Goal: Check status: Check status

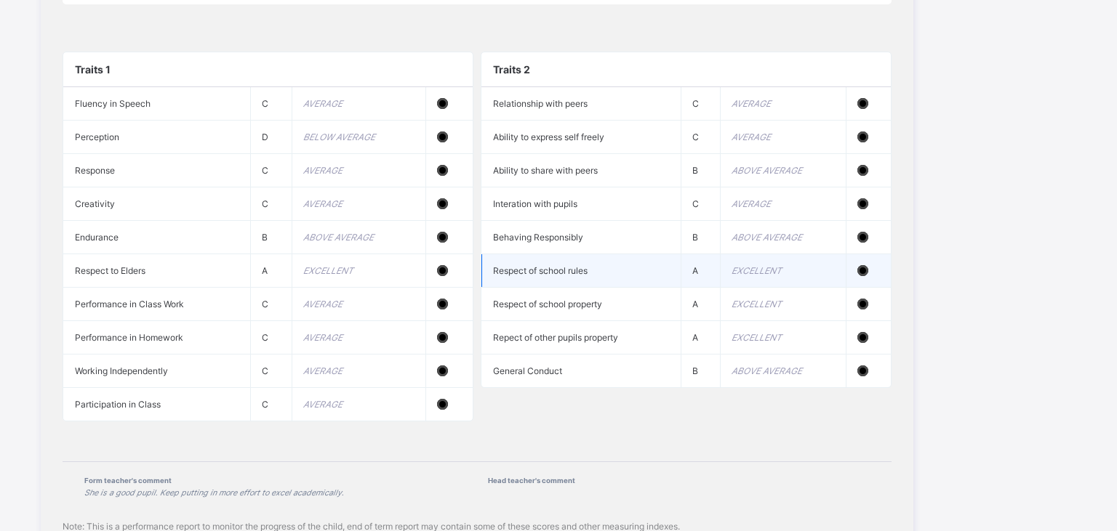
scroll to position [1458, 0]
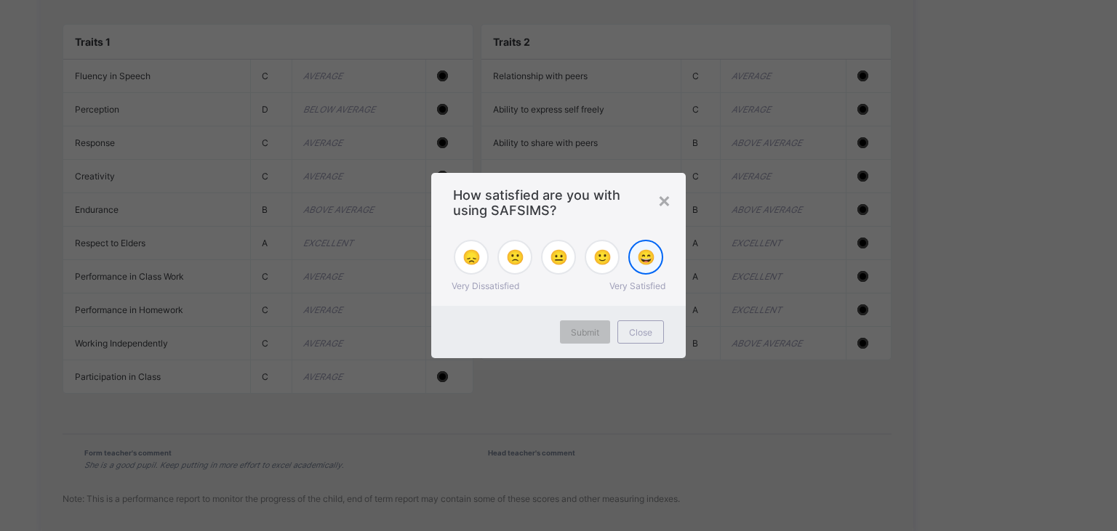
click at [638, 261] on span "😄" at bounding box center [646, 257] width 18 height 17
drag, startPoint x: 586, startPoint y: 332, endPoint x: 555, endPoint y: 292, distance: 50.3
click at [585, 330] on span "Submit" at bounding box center [585, 332] width 28 height 11
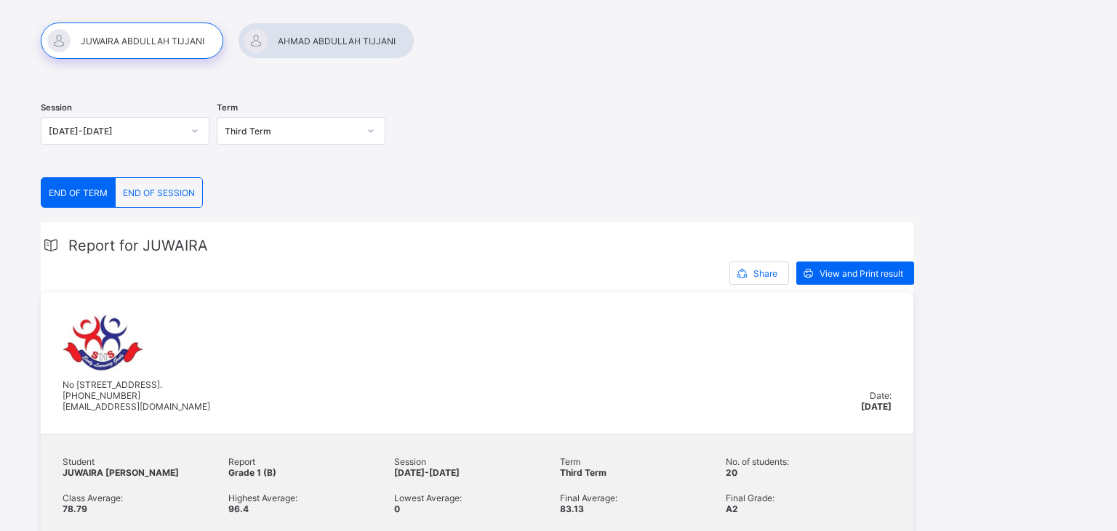
scroll to position [49, 0]
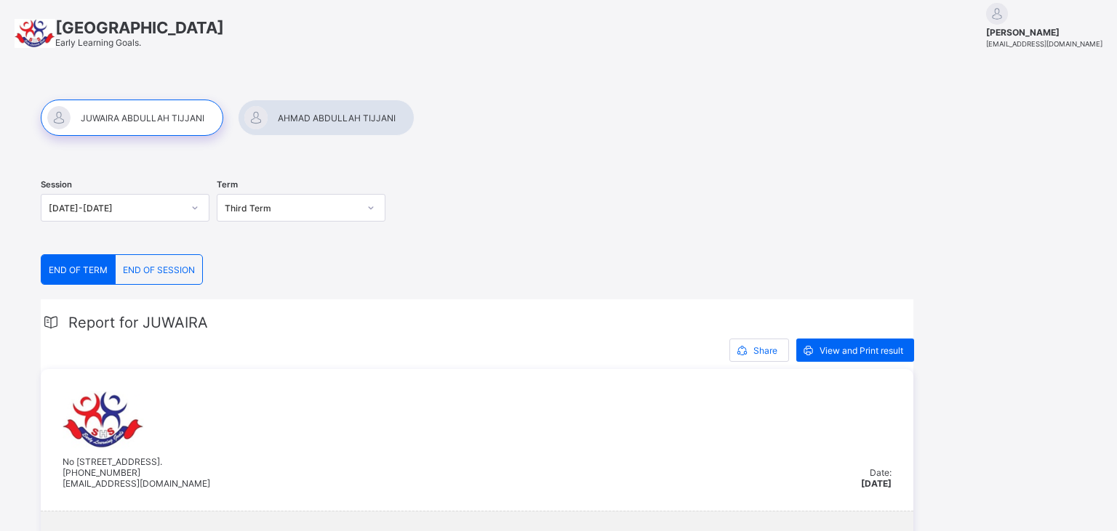
drag, startPoint x: 363, startPoint y: 113, endPoint x: 435, endPoint y: 112, distance: 72.7
click at [362, 113] on div at bounding box center [326, 118] width 177 height 36
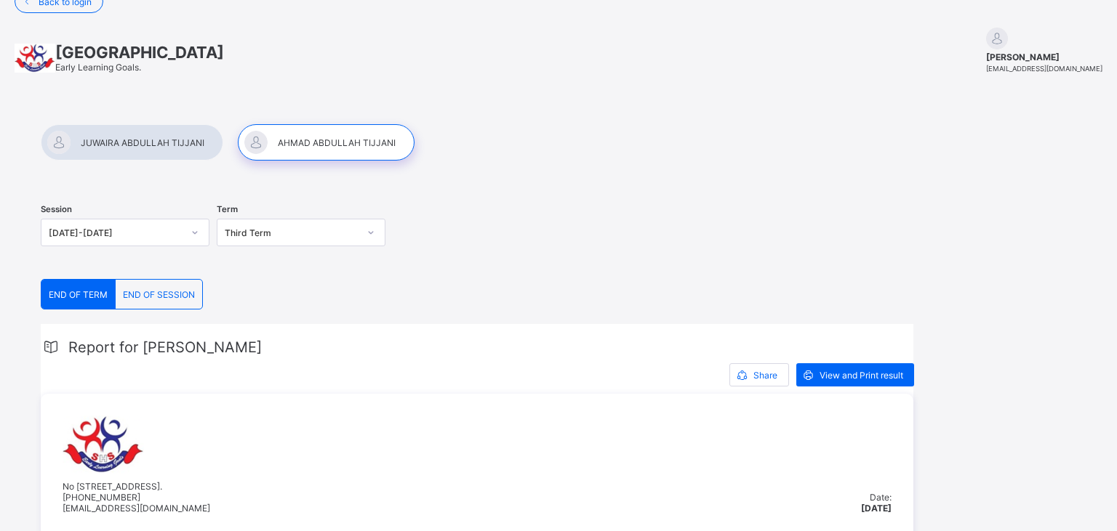
scroll to position [0, 0]
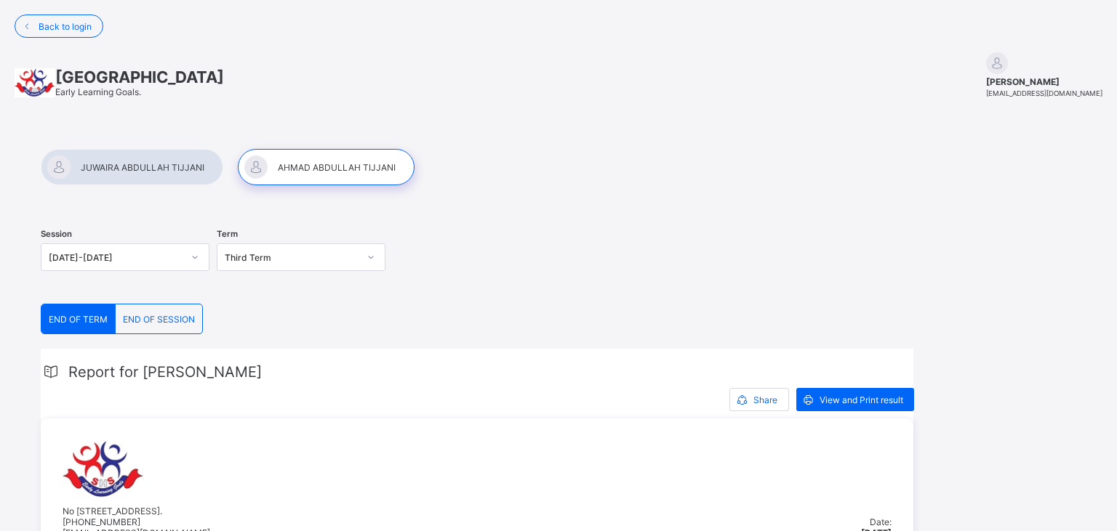
click at [134, 164] on div at bounding box center [132, 167] width 182 height 36
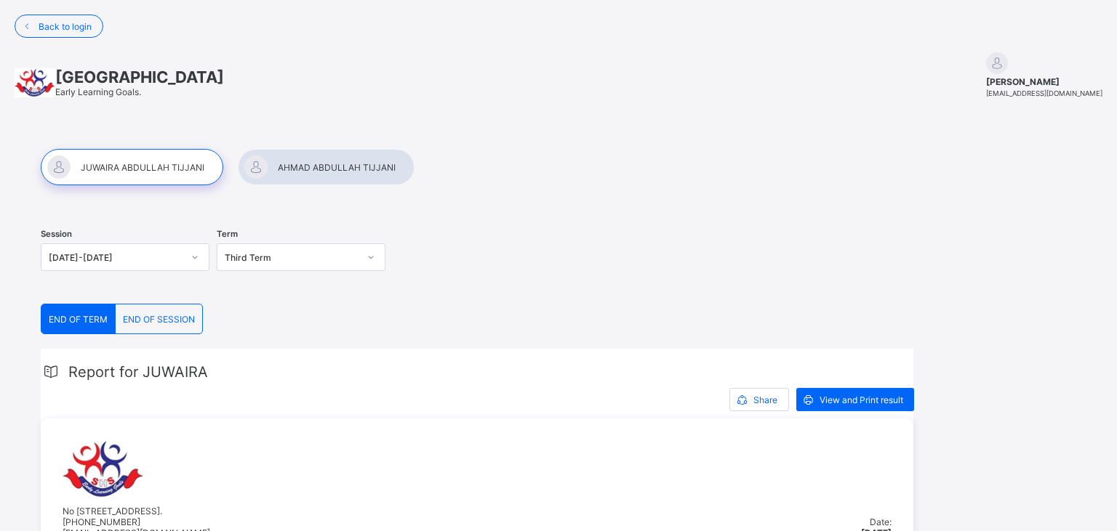
click at [324, 171] on div at bounding box center [326, 167] width 177 height 36
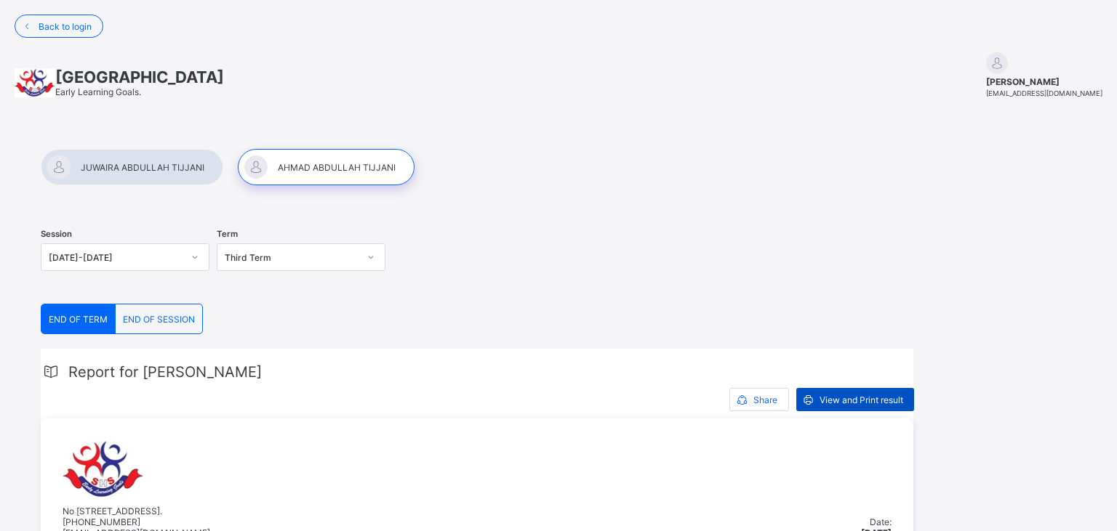
click at [856, 400] on span "View and Print result" at bounding box center [861, 400] width 84 height 11
click at [160, 169] on div at bounding box center [132, 167] width 182 height 36
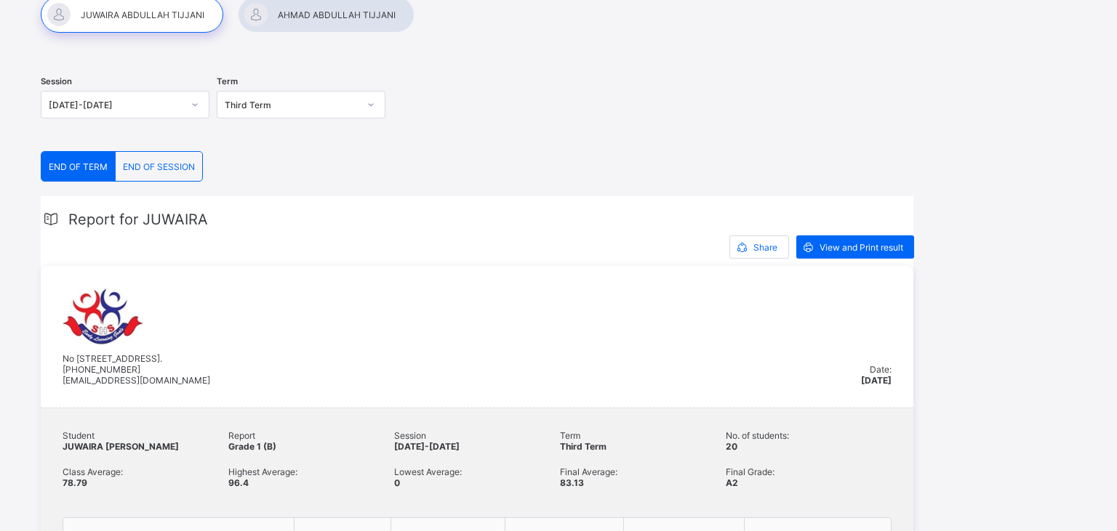
scroll to position [153, 0]
click at [856, 254] on div "View and Print result" at bounding box center [855, 246] width 118 height 23
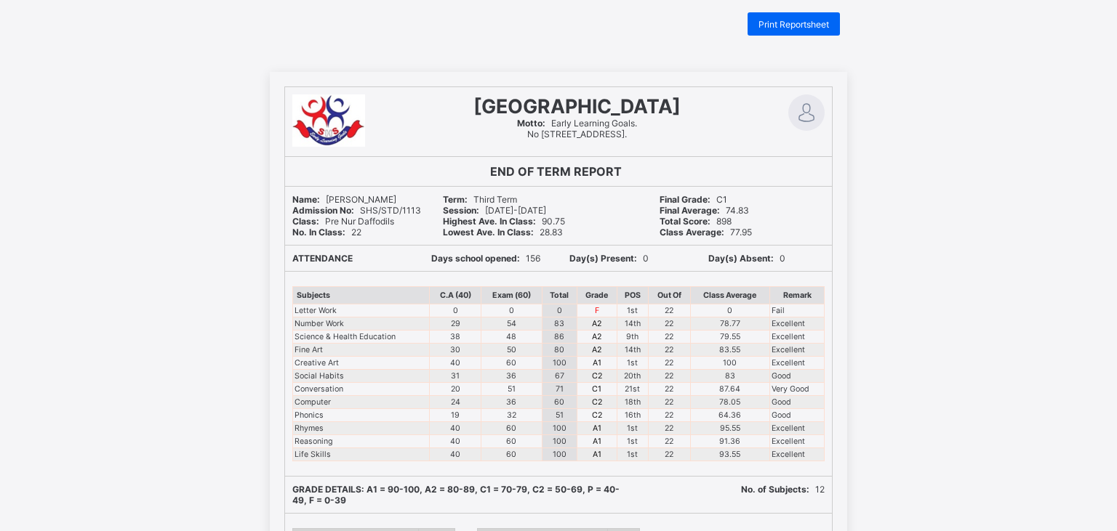
scroll to position [23, 0]
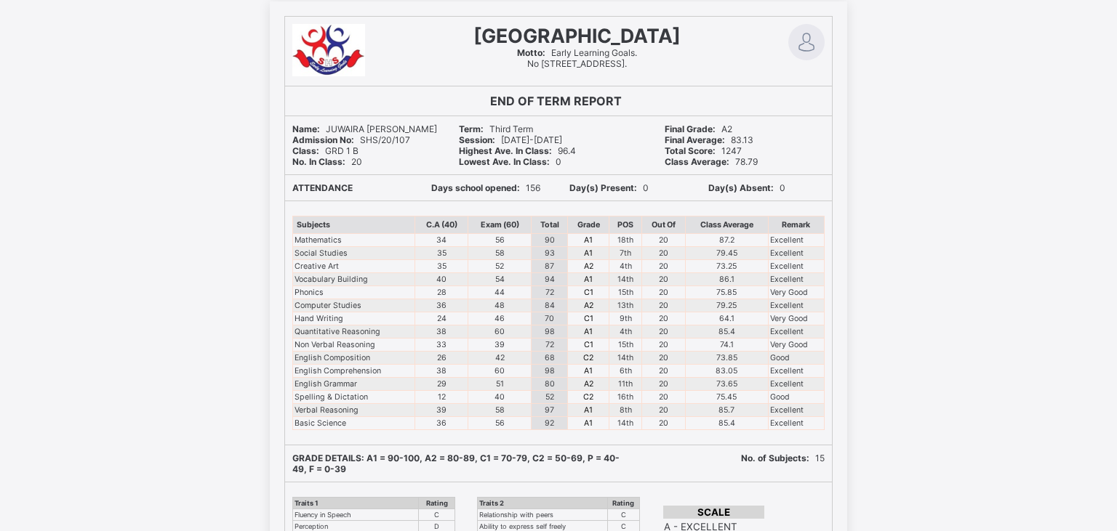
scroll to position [153, 0]
